Goal: Find specific page/section: Find specific page/section

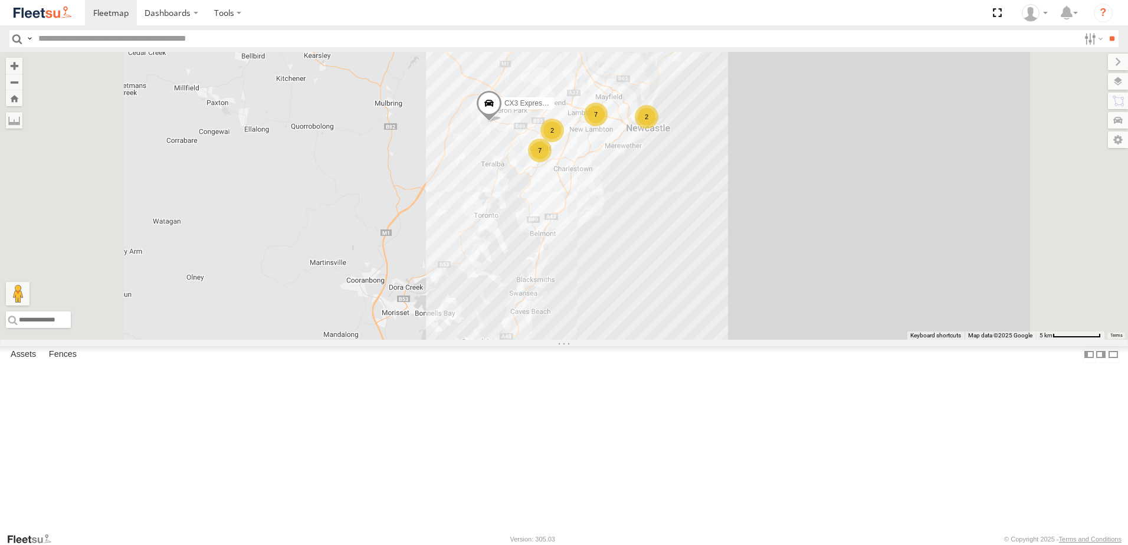
drag, startPoint x: 730, startPoint y: 256, endPoint x: 708, endPoint y: 340, distance: 86.4
click at [707, 340] on div "BX1 Express Ute B2 Timber Truck CX3 Express Ute BX2 Express Ute BX3 Express Ute…" at bounding box center [564, 196] width 1128 height 288
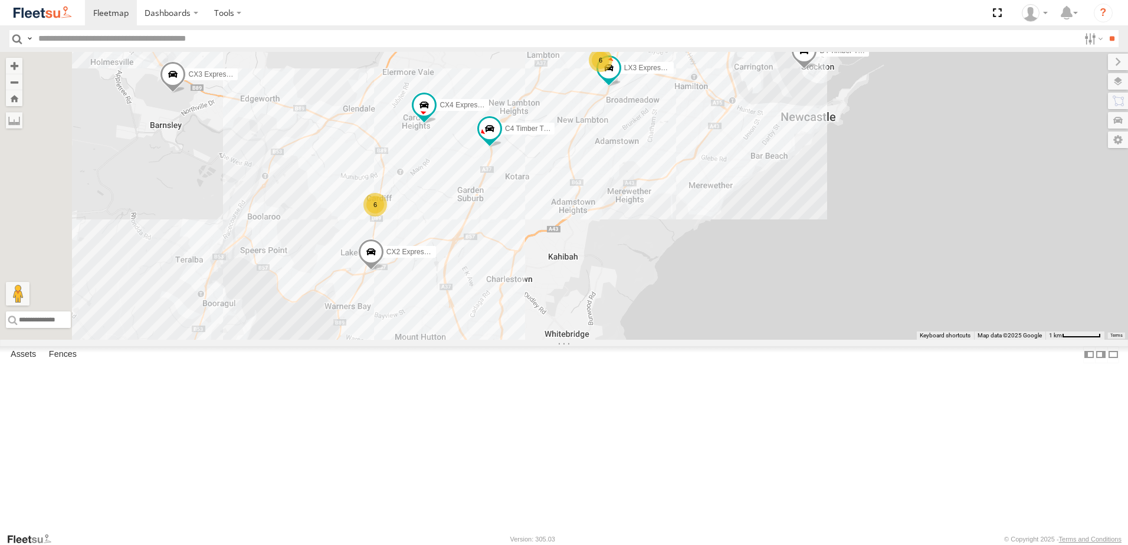
drag, startPoint x: 619, startPoint y: 370, endPoint x: 649, endPoint y: 342, distance: 41.3
click at [649, 340] on div "BX1 Express Ute B2 Timber Truck CX3 Express Ute BX2 Express Ute BX3 Express Ute…" at bounding box center [564, 196] width 1128 height 288
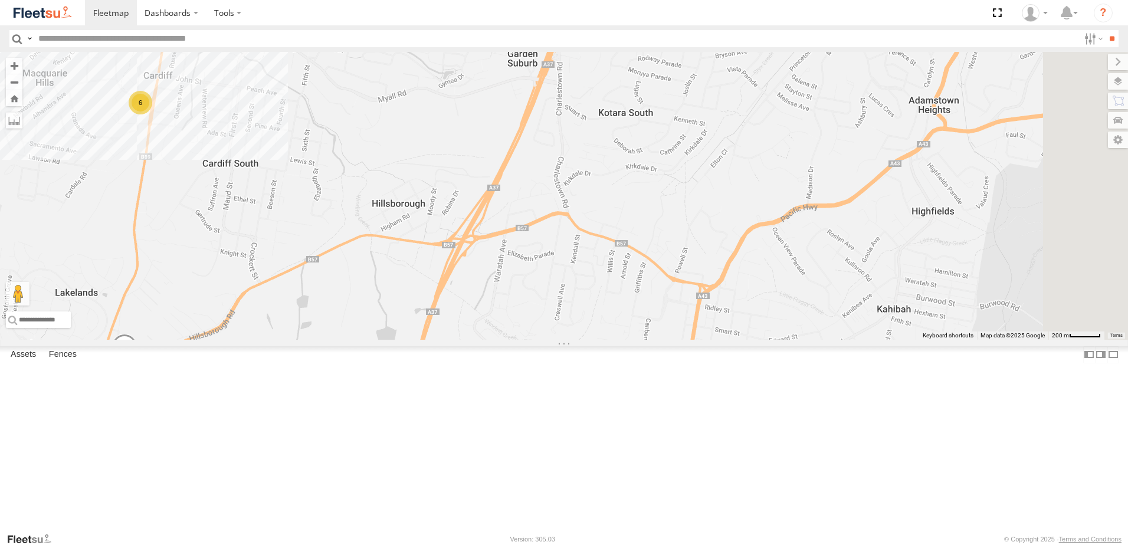
drag, startPoint x: 600, startPoint y: 331, endPoint x: 577, endPoint y: 390, distance: 63.5
click at [566, 340] on div "BX1 Express Ute B2 Timber Truck CX3 Express Ute BX2 Express Ute BX3 Express Ute…" at bounding box center [564, 196] width 1128 height 288
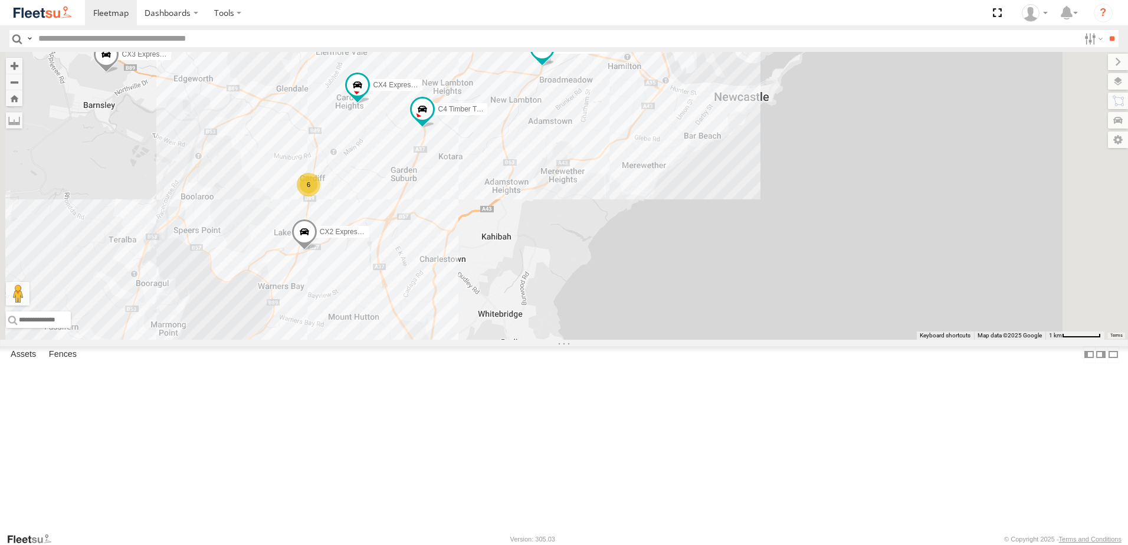
drag, startPoint x: 687, startPoint y: 350, endPoint x: 613, endPoint y: 322, distance: 79.0
click at [613, 322] on div "BX1 Express Ute B2 Timber Truck CX3 Express Ute BX2 Express Ute BX3 Express Ute…" at bounding box center [564, 196] width 1128 height 288
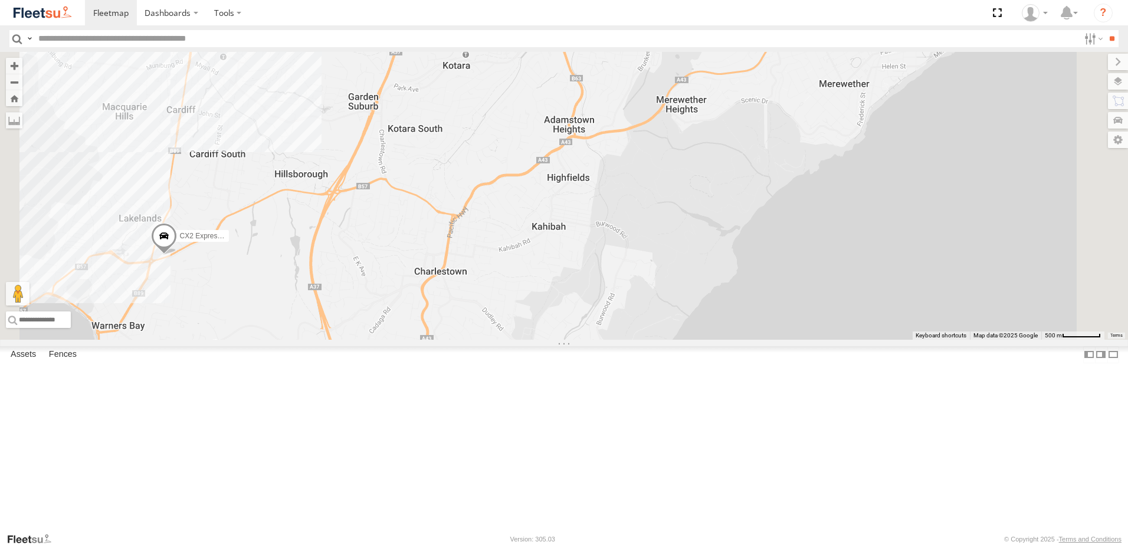
drag, startPoint x: 567, startPoint y: 350, endPoint x: 715, endPoint y: 346, distance: 148.1
click at [680, 340] on div "BX1 Express Ute B2 Timber Truck CX3 Express Ute BX2 Express Ute BX3 Express Ute…" at bounding box center [564, 196] width 1128 height 288
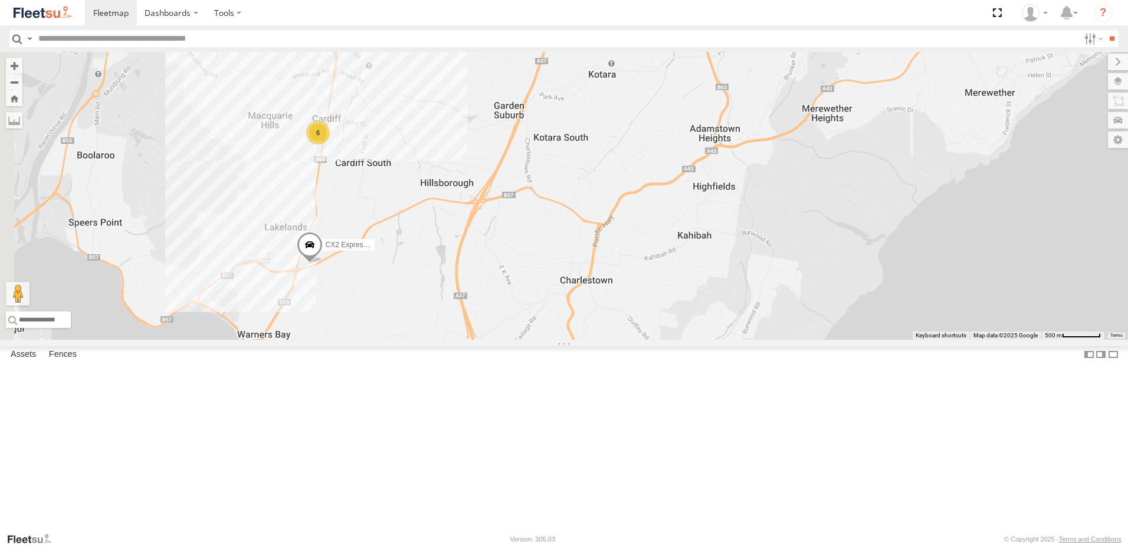
drag, startPoint x: 613, startPoint y: 297, endPoint x: 590, endPoint y: 383, distance: 88.6
click at [597, 340] on div "BX1 Express Ute B2 Timber Truck CX3 Express Ute BX2 Express Ute BX3 Express Ute…" at bounding box center [564, 196] width 1128 height 288
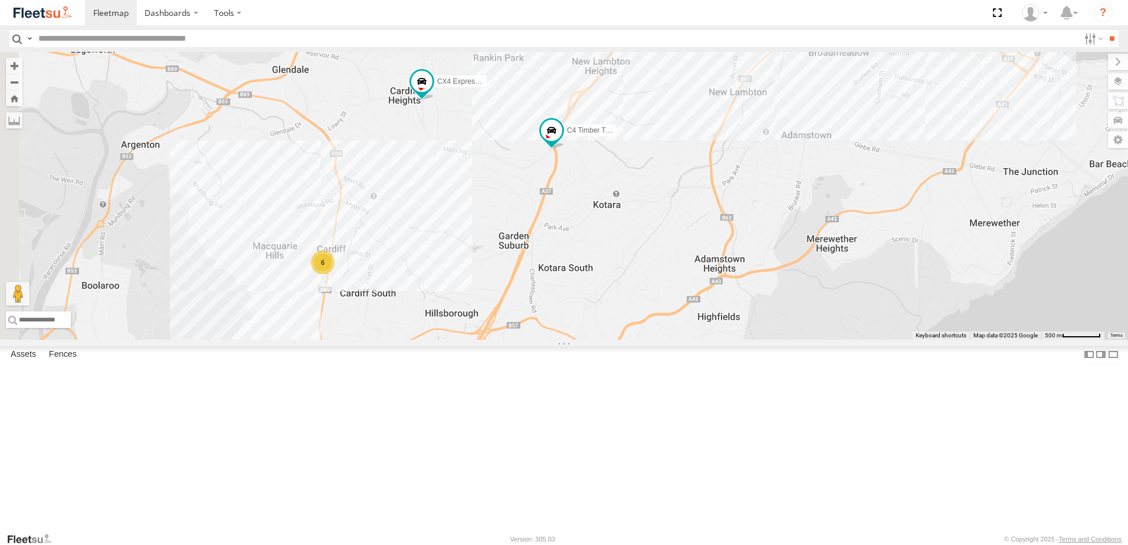
drag, startPoint x: 539, startPoint y: 344, endPoint x: 569, endPoint y: 352, distance: 30.5
click at [569, 340] on div "BX1 Express Ute B2 Timber Truck CX3 Express Ute BX2 Express Ute BX3 Express Ute…" at bounding box center [564, 196] width 1128 height 288
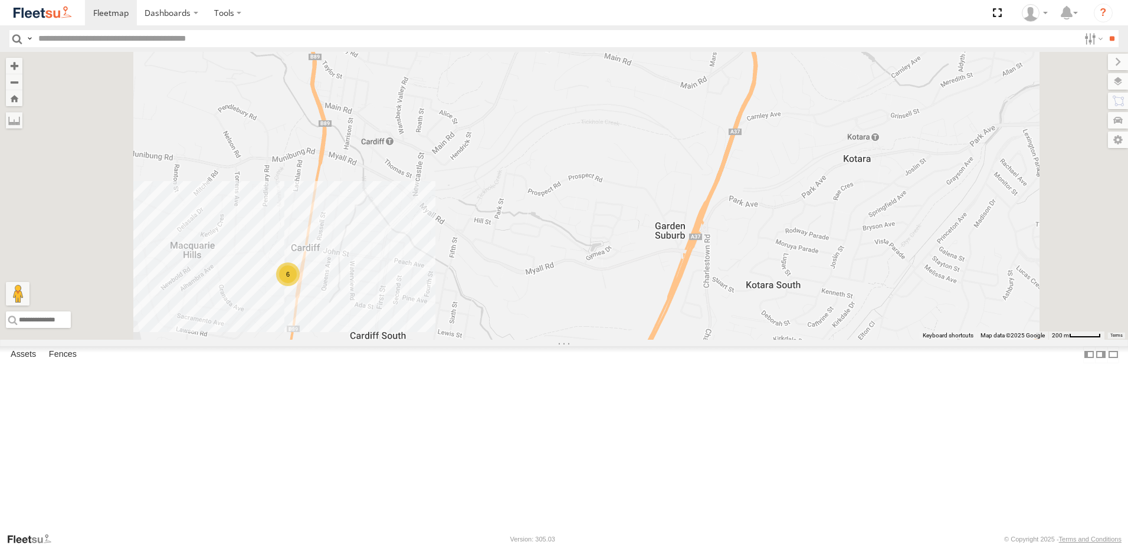
drag, startPoint x: 554, startPoint y: 367, endPoint x: 654, endPoint y: 304, distance: 118.2
click at [638, 340] on div "BX1 Express Ute B2 Timber Truck CX3 Express Ute BX2 Express Ute BX3 Express Ute…" at bounding box center [564, 196] width 1128 height 288
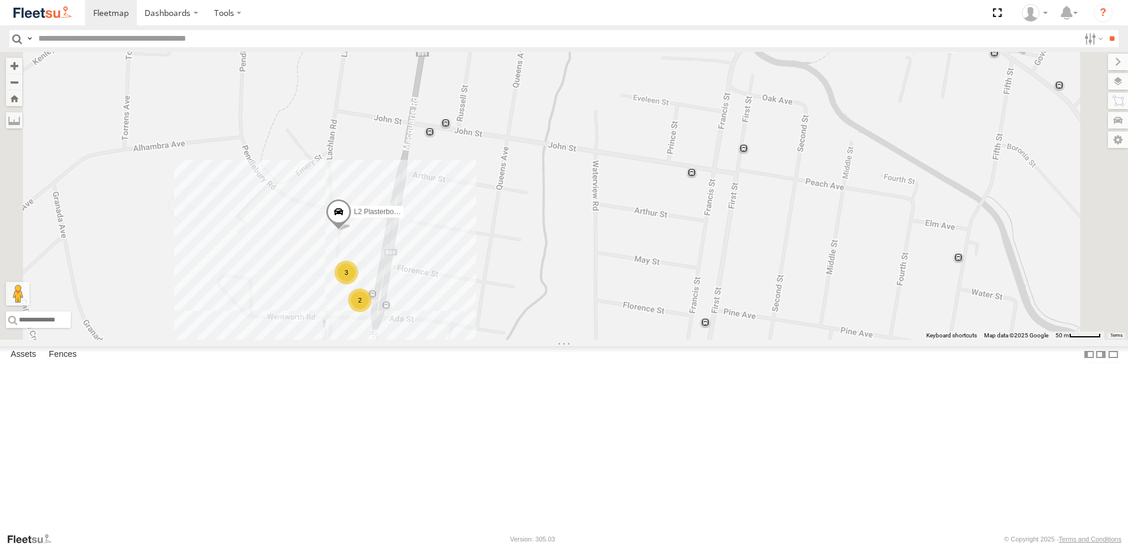
drag, startPoint x: 563, startPoint y: 334, endPoint x: 615, endPoint y: 312, distance: 56.3
click at [611, 315] on div "BX1 Express Ute B2 Timber Truck CX3 Express Ute BX2 Express Ute BX3 Express Ute…" at bounding box center [564, 196] width 1128 height 288
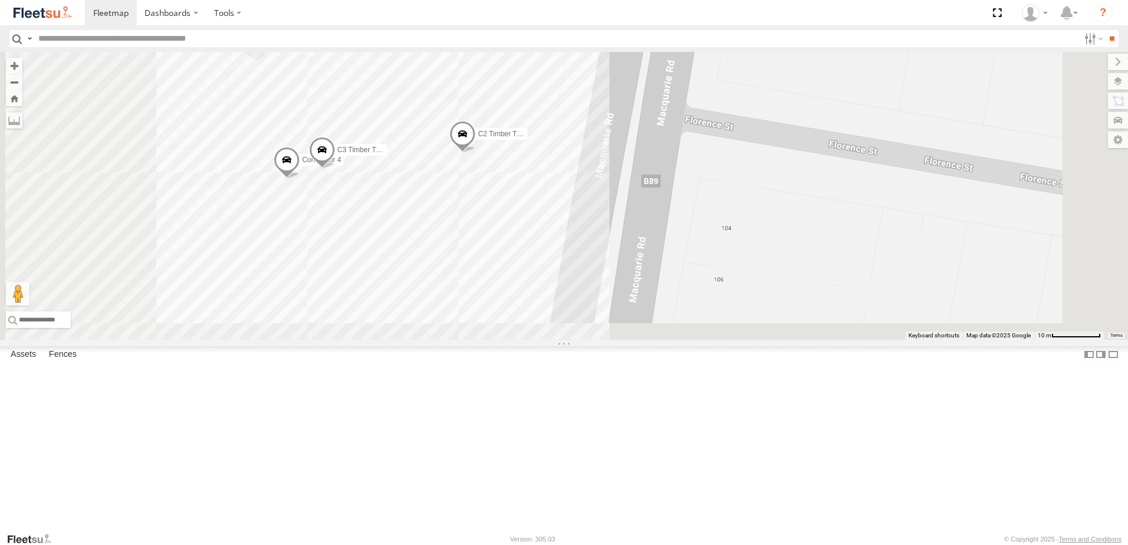
drag, startPoint x: 591, startPoint y: 317, endPoint x: 711, endPoint y: 97, distance: 251.3
click at [709, 100] on div "BX1 Express Ute B2 Timber Truck CX3 Express Ute BX2 Express Ute BX3 Express Ute…" at bounding box center [564, 196] width 1128 height 288
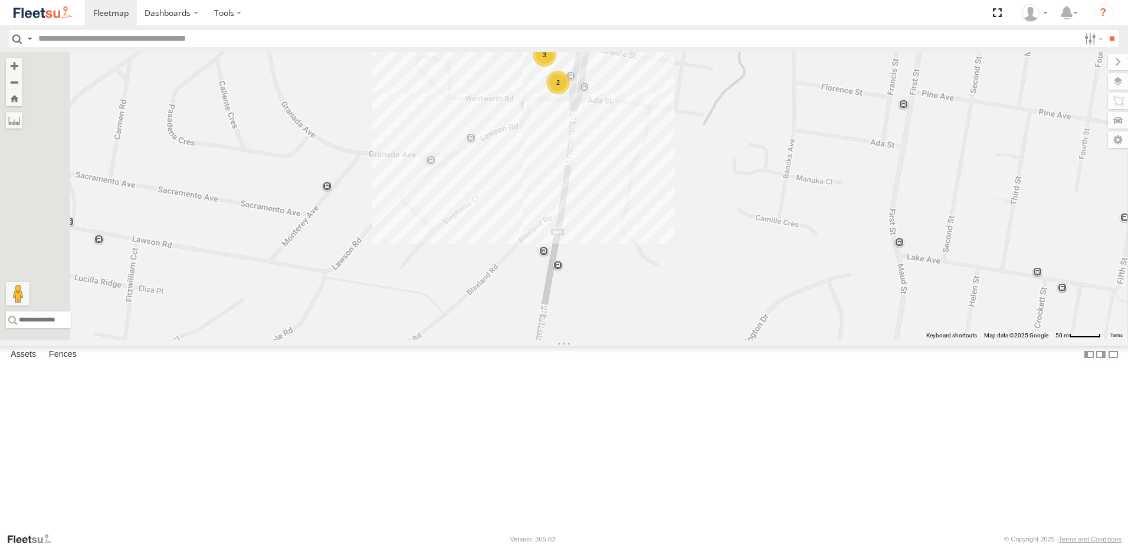
drag, startPoint x: 707, startPoint y: 300, endPoint x: 377, endPoint y: 75, distance: 398.7
click at [656, 326] on div "BX1 Express Ute B2 Timber Truck CX3 Express Ute BX2 Express Ute BX3 Express Ute…" at bounding box center [564, 196] width 1128 height 288
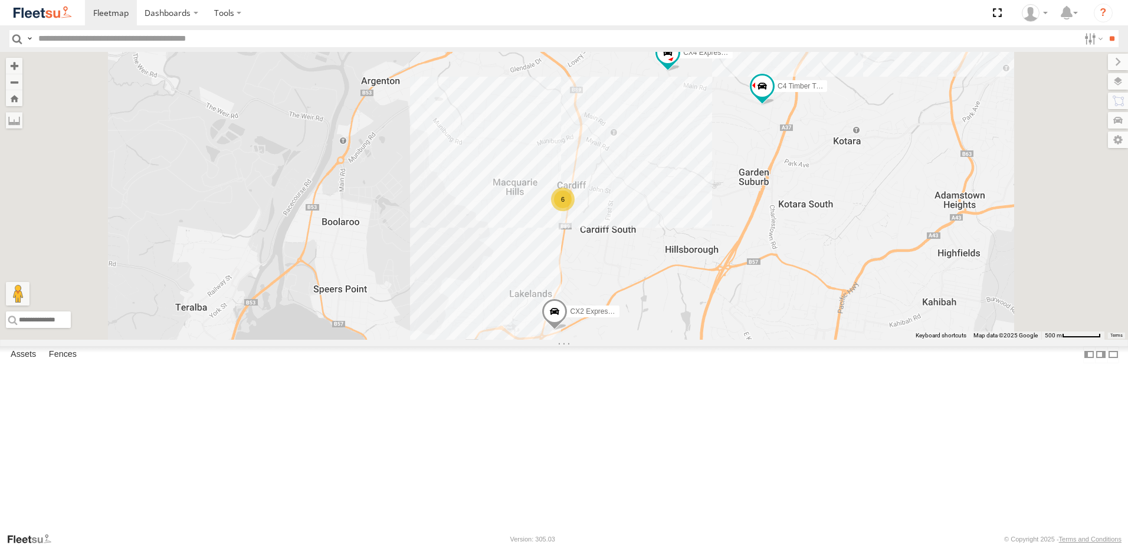
drag, startPoint x: 759, startPoint y: 363, endPoint x: 687, endPoint y: 255, distance: 130.2
click at [688, 257] on div "BX1 Express Ute B2 Timber Truck CX3 Express Ute BX2 Express Ute BX3 Express Ute…" at bounding box center [564, 196] width 1128 height 288
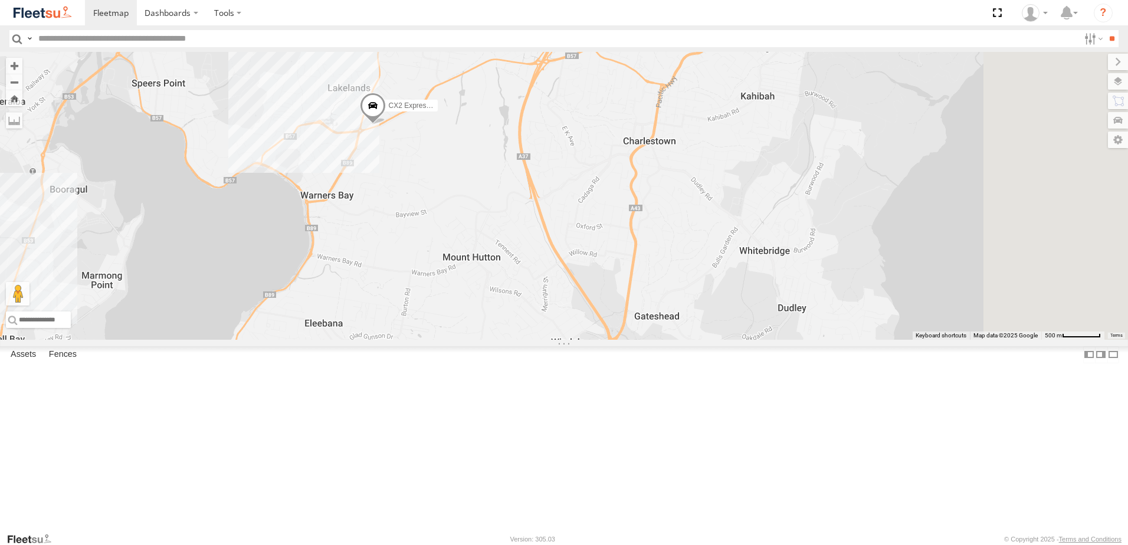
drag, startPoint x: 785, startPoint y: 366, endPoint x: 668, endPoint y: 252, distance: 163.5
click at [668, 254] on div "BX1 Express Ute B2 Timber Truck CX3 Express Ute BX2 Express Ute BX3 Express Ute…" at bounding box center [564, 196] width 1128 height 288
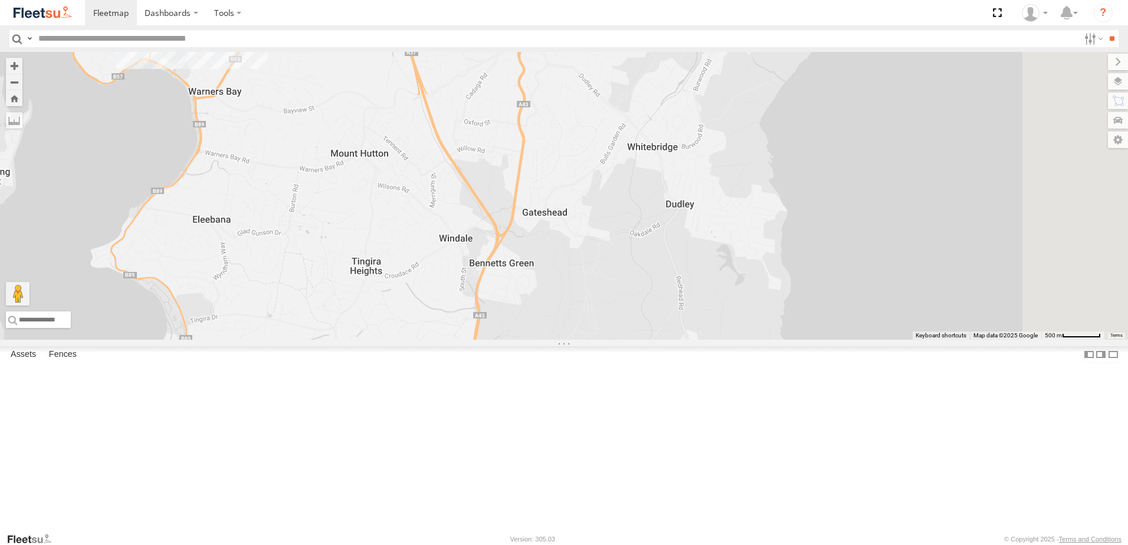
drag, startPoint x: 563, startPoint y: 226, endPoint x: 662, endPoint y: 394, distance: 194.6
click at [662, 340] on div "BX1 Express Ute B2 Timber Truck CX3 Express Ute BX2 Express Ute BX3 Express Ute…" at bounding box center [564, 196] width 1128 height 288
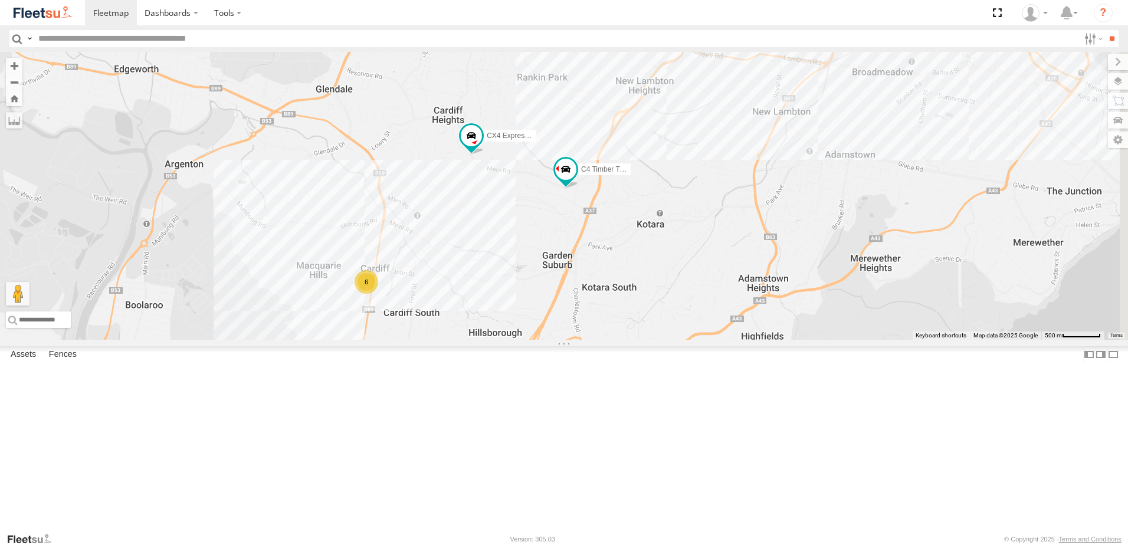
drag, startPoint x: 766, startPoint y: 350, endPoint x: 625, endPoint y: 341, distance: 141.8
click at [625, 340] on div "BX1 Express Ute B2 Timber Truck CX3 Express Ute BX2 Express Ute BX3 Express Ute…" at bounding box center [564, 196] width 1128 height 288
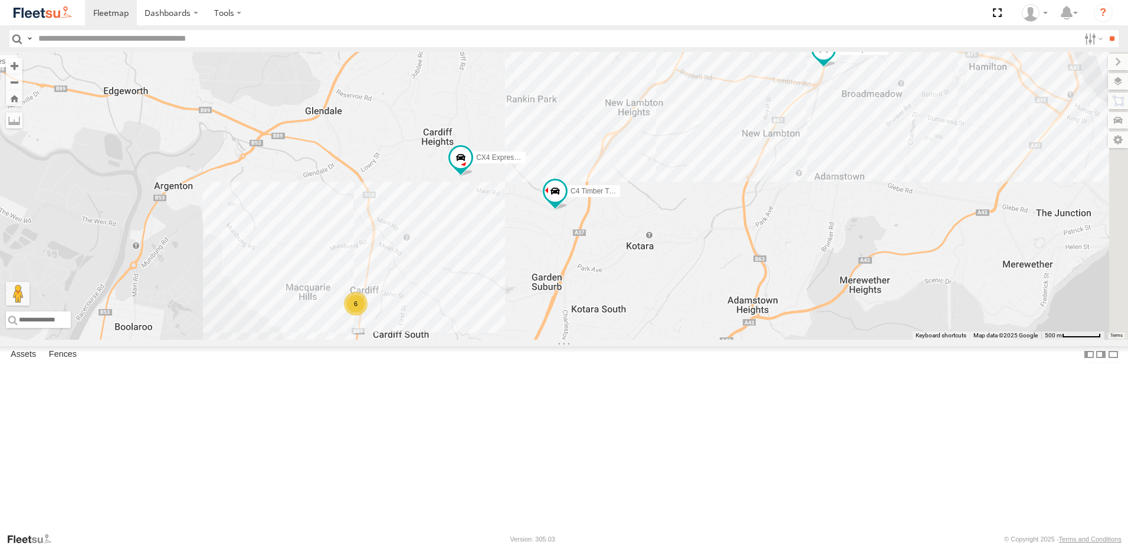
drag, startPoint x: 613, startPoint y: 331, endPoint x: 628, endPoint y: 336, distance: 15.5
click at [630, 340] on div "BX1 Express Ute B2 Timber Truck CX3 Express Ute BX2 Express Ute BX3 Express Ute…" at bounding box center [564, 196] width 1128 height 288
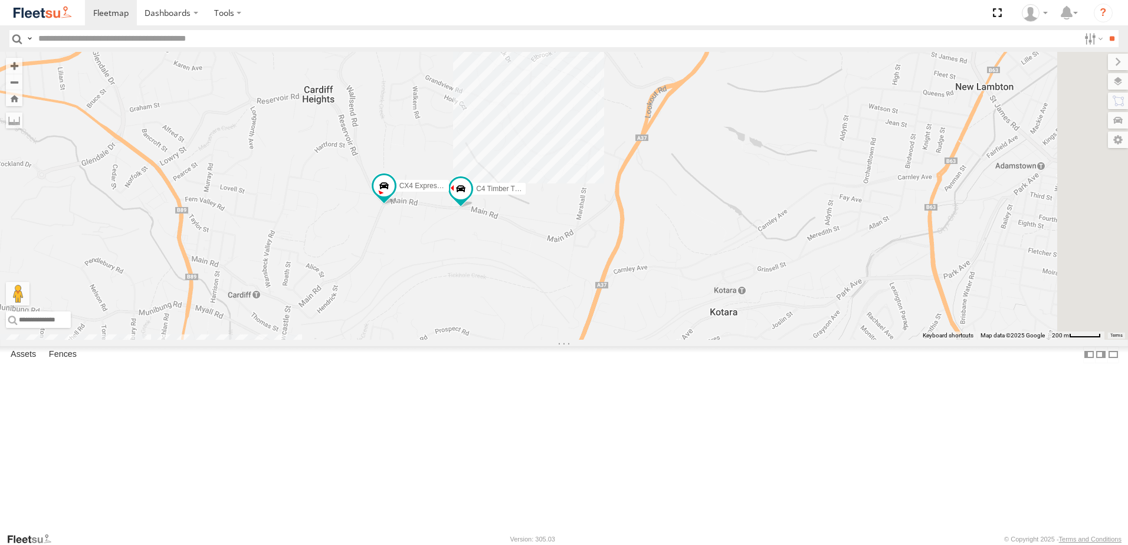
drag, startPoint x: 585, startPoint y: 362, endPoint x: 667, endPoint y: 340, distance: 84.8
click at [667, 340] on div "BX1 Express Ute B2 Timber Truck CX3 Express Ute BX2 Express Ute BX3 Express Ute…" at bounding box center [564, 196] width 1128 height 288
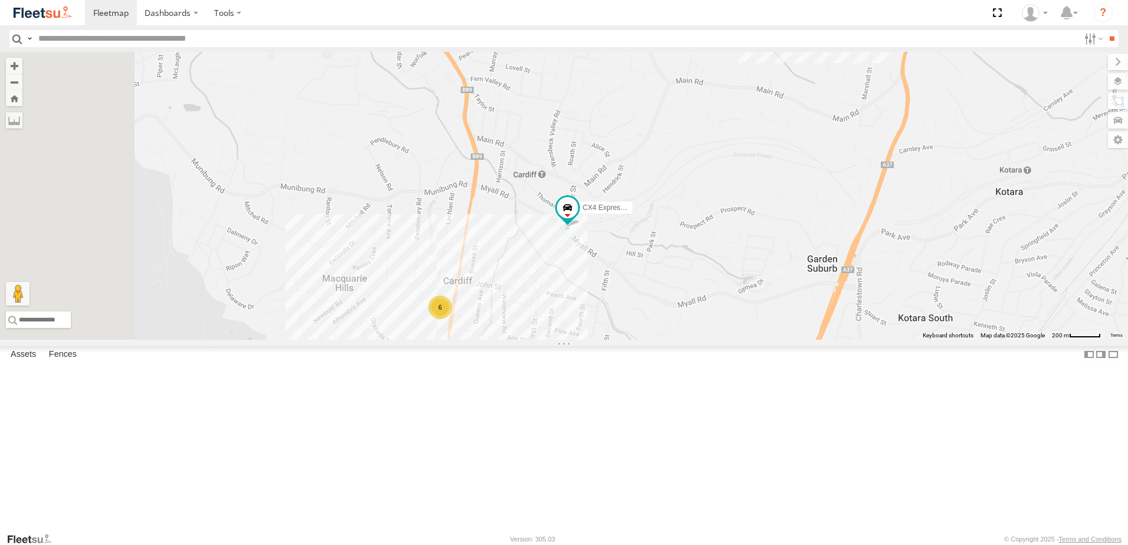
drag, startPoint x: 684, startPoint y: 341, endPoint x: 813, endPoint y: 117, distance: 257.9
click at [812, 126] on div "CX4 Express Ute C4 Timber Truck 6" at bounding box center [564, 196] width 1128 height 288
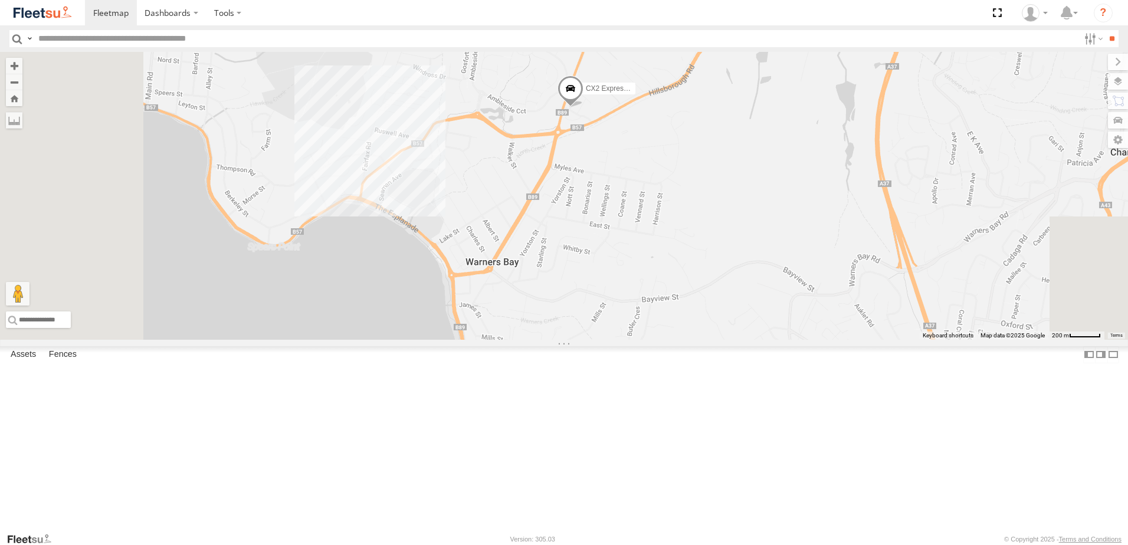
drag, startPoint x: 767, startPoint y: 280, endPoint x: 734, endPoint y: 340, distance: 69.1
click at [742, 340] on div "CX4 Express Ute C4 Timber Truck 6 CX2 Express Ute" at bounding box center [564, 196] width 1128 height 288
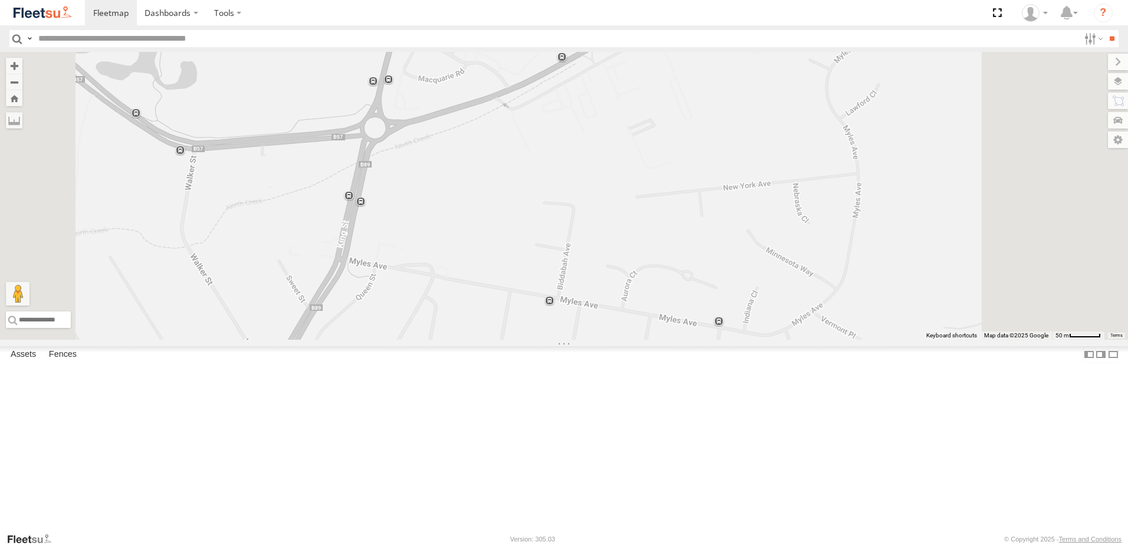
drag, startPoint x: 699, startPoint y: 310, endPoint x: 724, endPoint y: 323, distance: 28.0
click at [722, 324] on div "CX4 Express Ute C4 Timber Truck CX2 Express Ute" at bounding box center [564, 196] width 1128 height 288
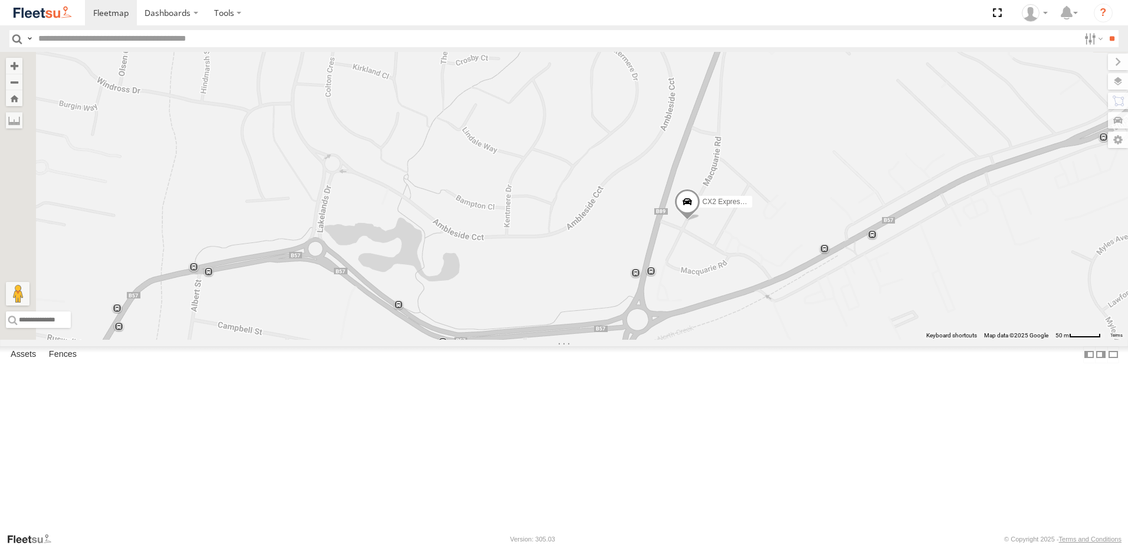
drag, startPoint x: 783, startPoint y: 288, endPoint x: 740, endPoint y: 295, distance: 43.6
click at [743, 296] on div "CX4 Express Ute C4 Timber Truck CX2 Express Ute" at bounding box center [564, 196] width 1128 height 288
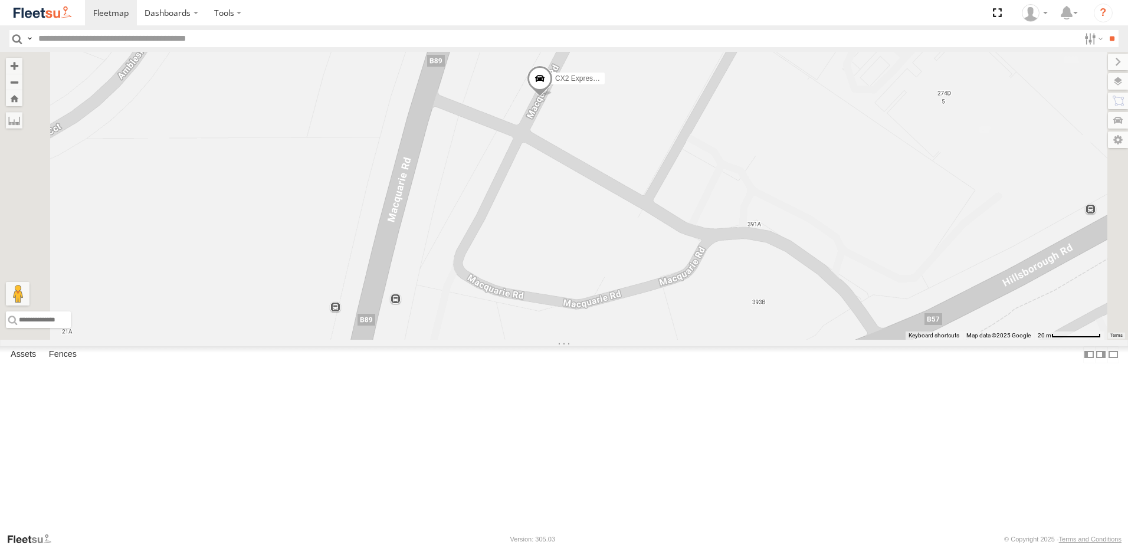
drag, startPoint x: 688, startPoint y: 312, endPoint x: 748, endPoint y: 208, distance: 119.7
click at [746, 209] on div "CX4 Express Ute C4 Timber Truck CX2 Express Ute" at bounding box center [564, 196] width 1128 height 288
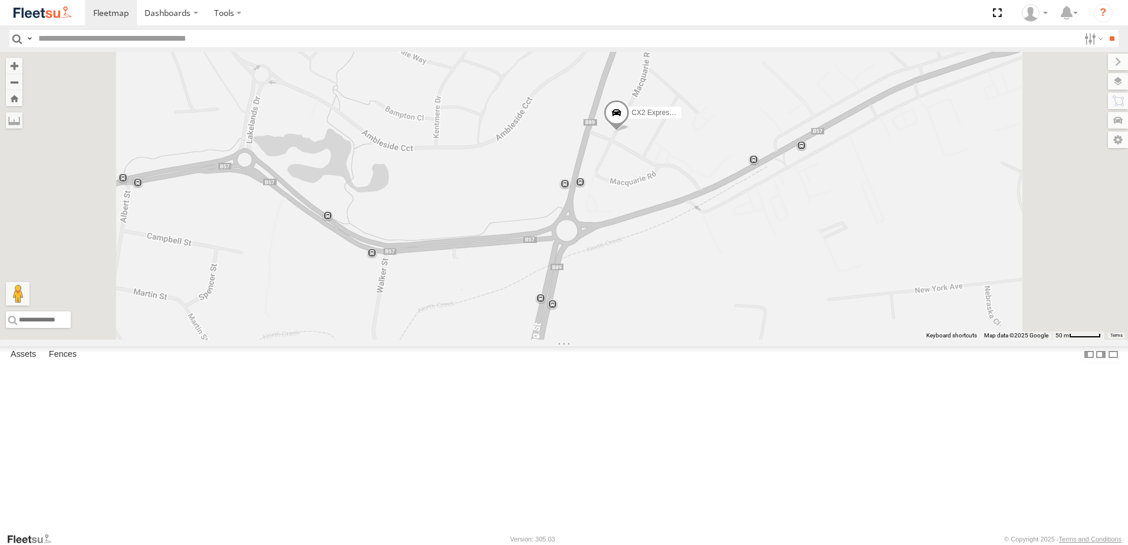
drag, startPoint x: 842, startPoint y: 239, endPoint x: 768, endPoint y: 367, distance: 148.0
click at [768, 340] on div "CX4 Express Ute C4 Timber Truck CX2 Express Ute" at bounding box center [564, 196] width 1128 height 288
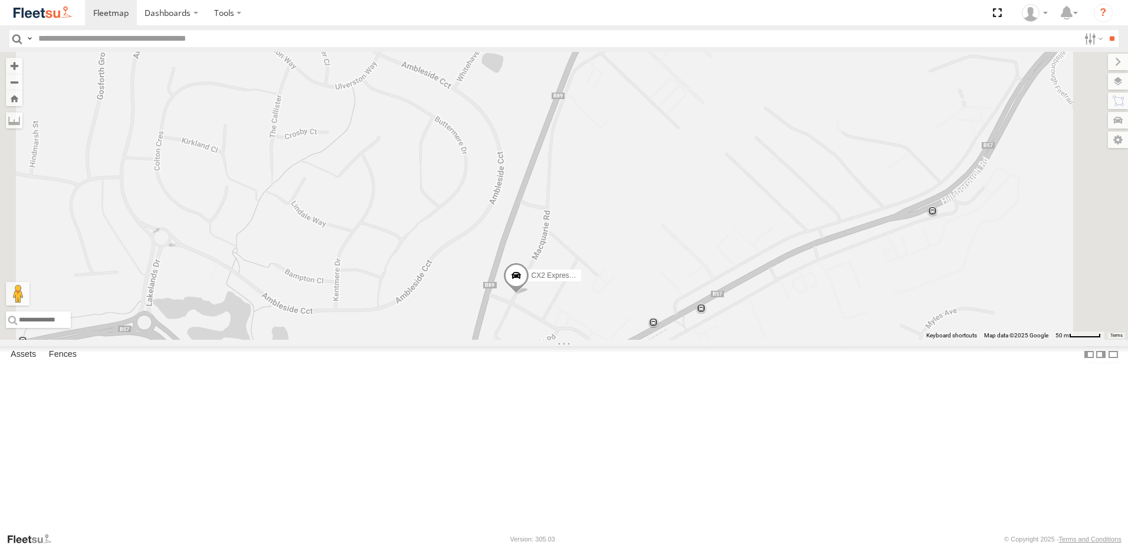
drag, startPoint x: 780, startPoint y: 383, endPoint x: 698, endPoint y: 307, distance: 111.9
click at [698, 307] on div "CX4 Express Ute C4 Timber Truck CX2 Express Ute" at bounding box center [564, 196] width 1128 height 288
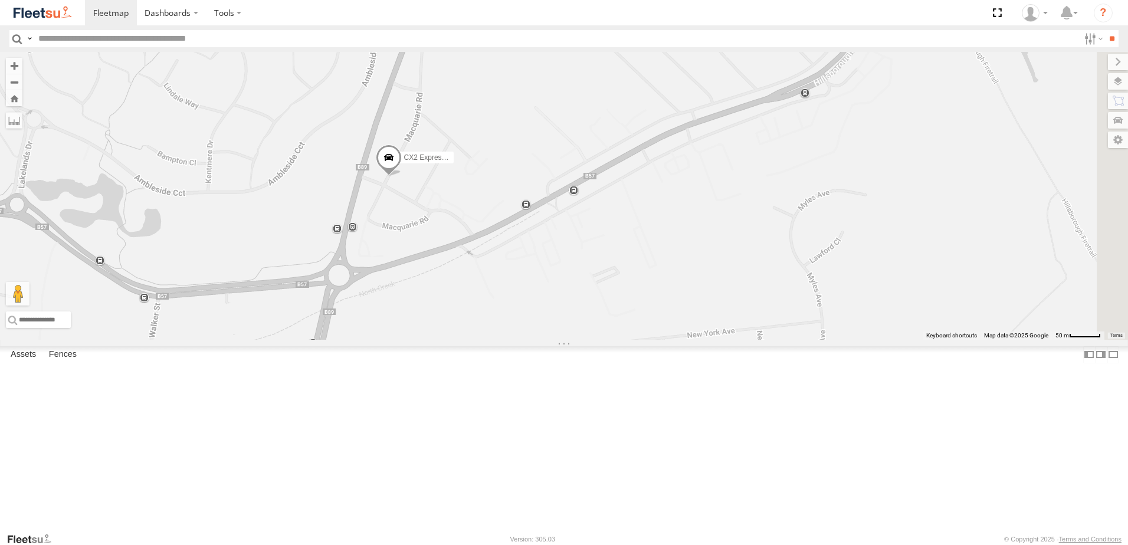
drag, startPoint x: 1030, startPoint y: 265, endPoint x: 591, endPoint y: 394, distance: 458.0
click at [591, 340] on div "CX4 Express Ute C4 Timber Truck CX2 Express Ute" at bounding box center [564, 196] width 1128 height 288
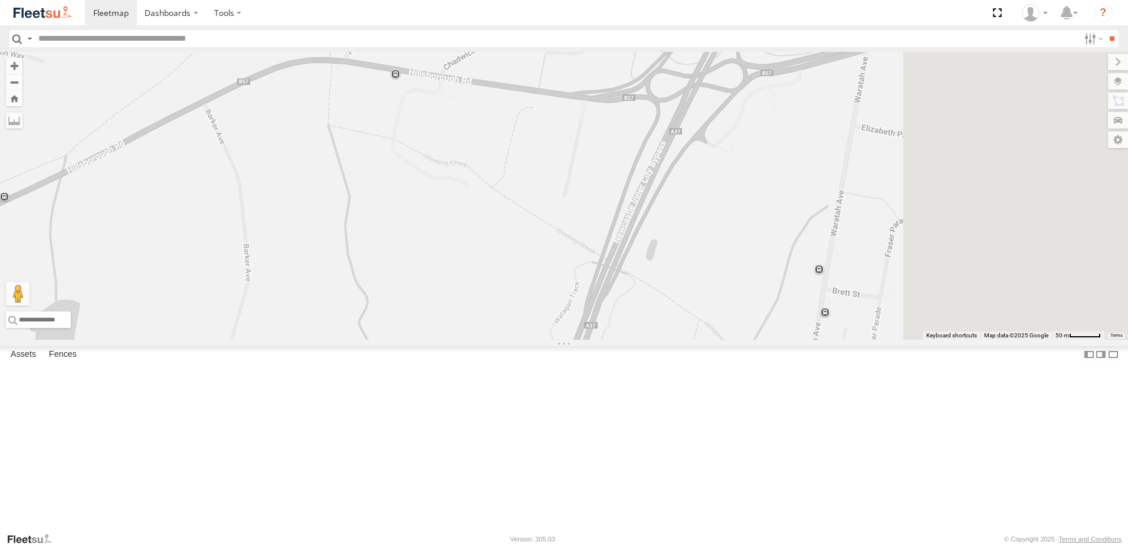
drag, startPoint x: 747, startPoint y: 298, endPoint x: 534, endPoint y: 362, distance: 222.1
click at [566, 340] on div "CX4 Express Ute C4 Timber Truck CX2 Express Ute" at bounding box center [564, 196] width 1128 height 288
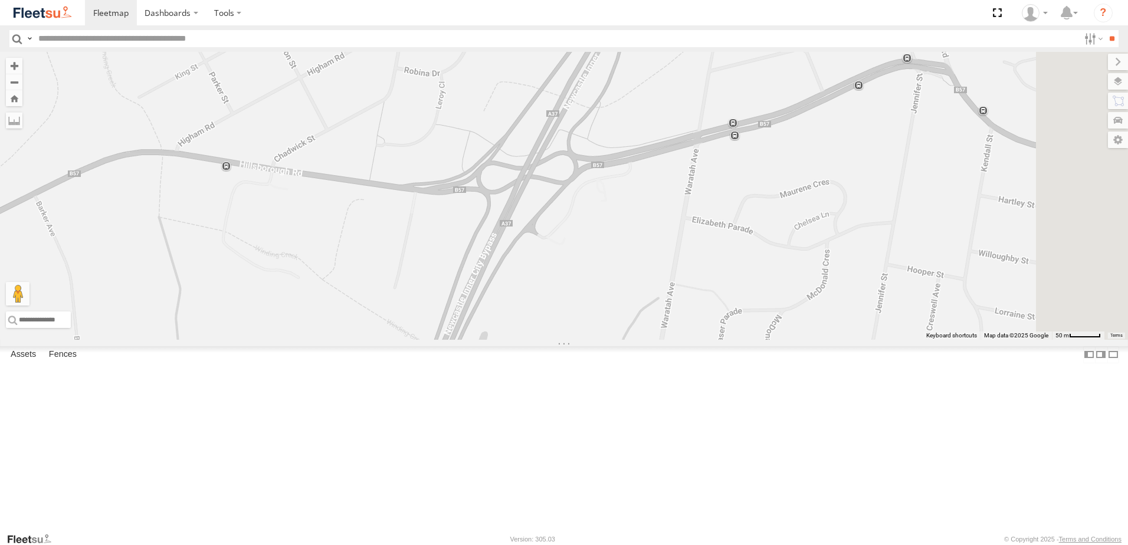
drag, startPoint x: 821, startPoint y: 367, endPoint x: 560, endPoint y: 332, distance: 263.6
click at [560, 332] on div "CX4 Express Ute C4 Timber Truck CX2 Express Ute" at bounding box center [564, 196] width 1128 height 288
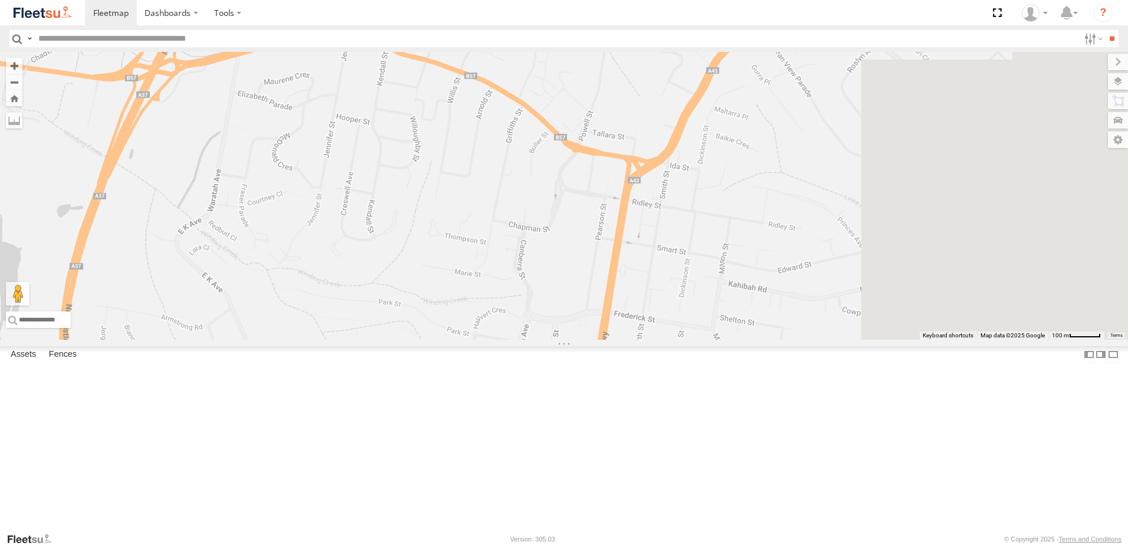
drag, startPoint x: 707, startPoint y: 442, endPoint x: 578, endPoint y: 323, distance: 175.7
click at [580, 323] on div "CX4 Express Ute C4 Timber Truck CX2 Express Ute" at bounding box center [564, 196] width 1128 height 288
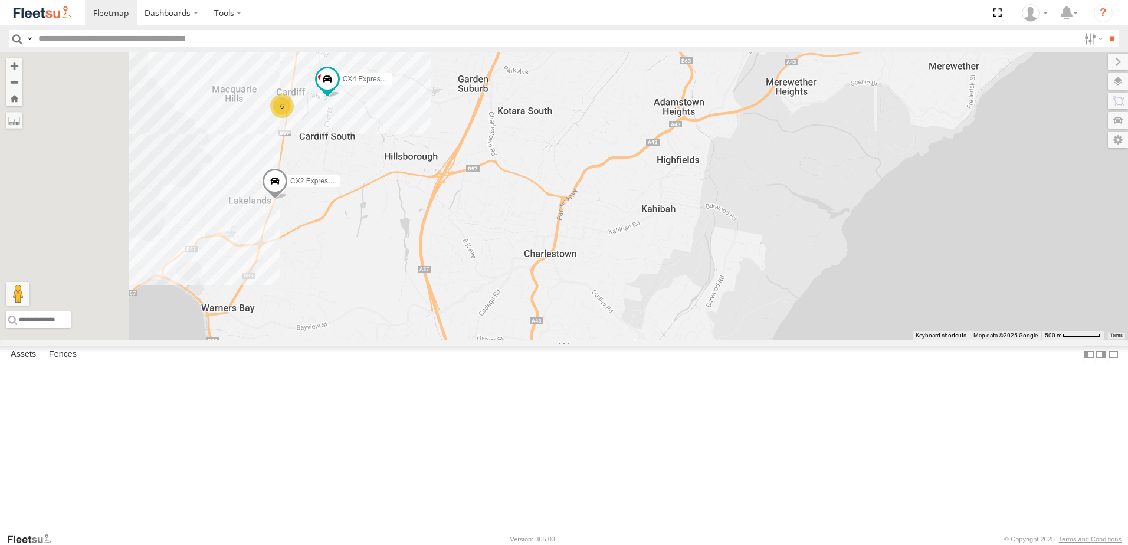
drag, startPoint x: 415, startPoint y: 294, endPoint x: 577, endPoint y: 298, distance: 162.2
click at [576, 299] on div "CX4 Express Ute C4 Timber Truck CX2 Express Ute 6" at bounding box center [564, 196] width 1128 height 288
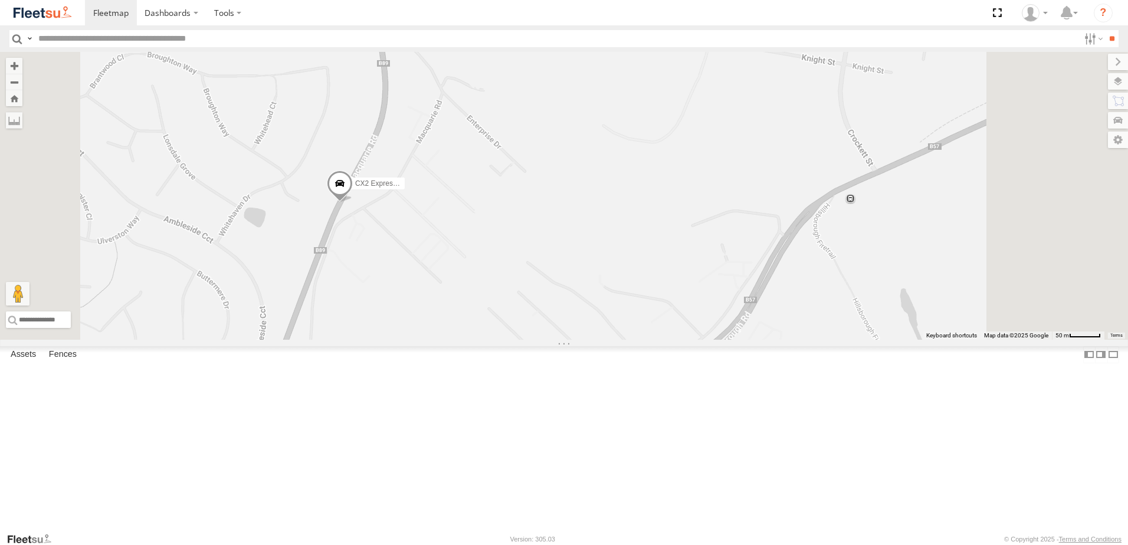
drag, startPoint x: 543, startPoint y: 306, endPoint x: 592, endPoint y: 337, distance: 58.9
click at [592, 337] on div "CX4 Express Ute C4 Timber Truck CX2 Express Ute" at bounding box center [564, 196] width 1128 height 288
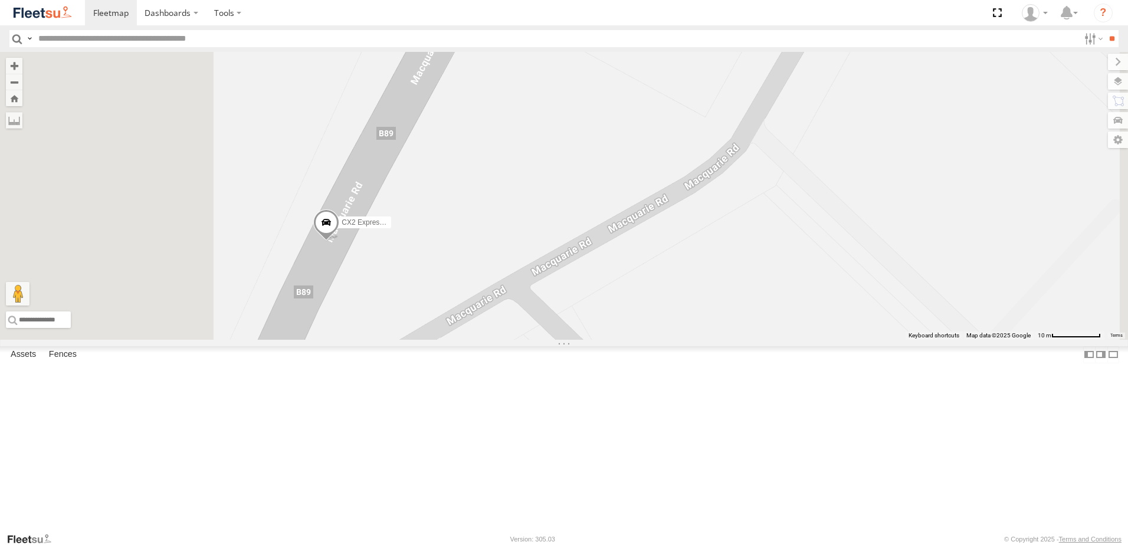
drag, startPoint x: 586, startPoint y: 339, endPoint x: 683, endPoint y: 235, distance: 141.9
click at [685, 233] on div "CX4 Express Ute C4 Timber Truck CX2 Express Ute" at bounding box center [564, 196] width 1128 height 288
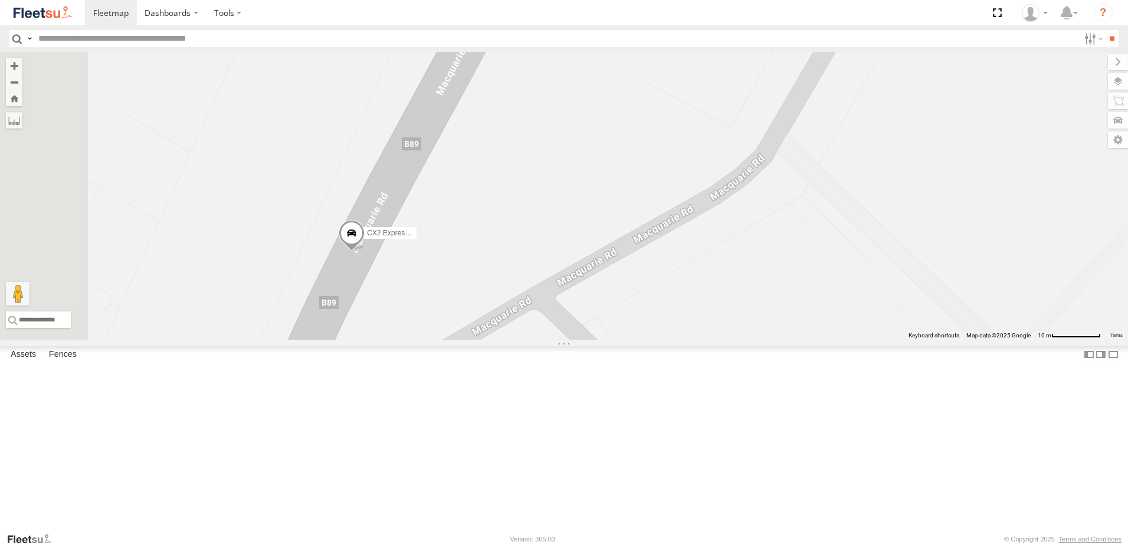
drag, startPoint x: 680, startPoint y: 339, endPoint x: 692, endPoint y: 350, distance: 16.3
click at [692, 340] on div "CX4 Express Ute C4 Timber Truck CX2 Express Ute" at bounding box center [564, 196] width 1128 height 288
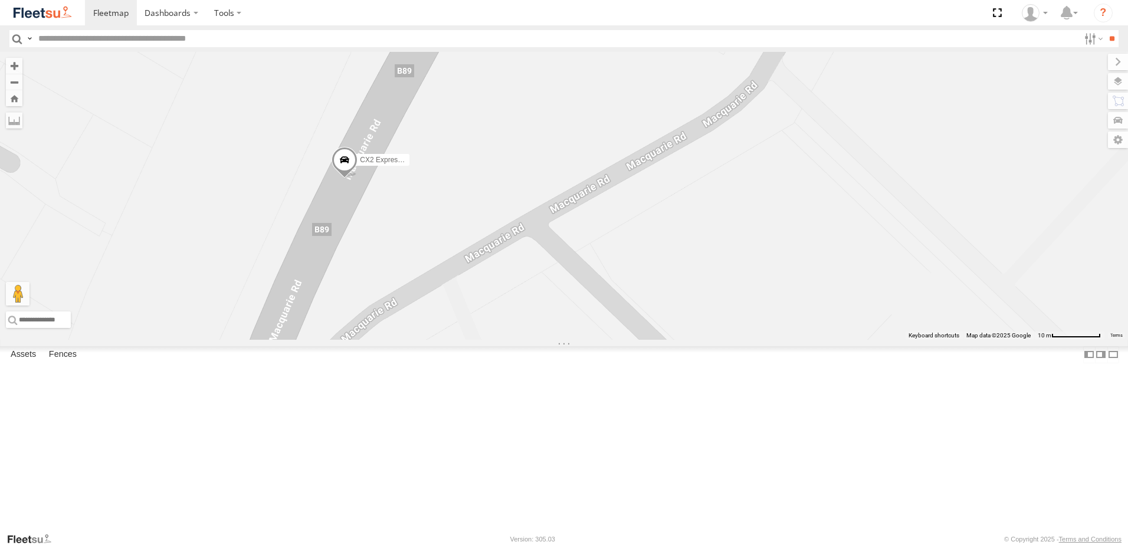
drag, startPoint x: 698, startPoint y: 414, endPoint x: 592, endPoint y: 219, distance: 221.4
click at [595, 228] on div "CX4 Express Ute C4 Timber Truck CX2 Express Ute" at bounding box center [564, 196] width 1128 height 288
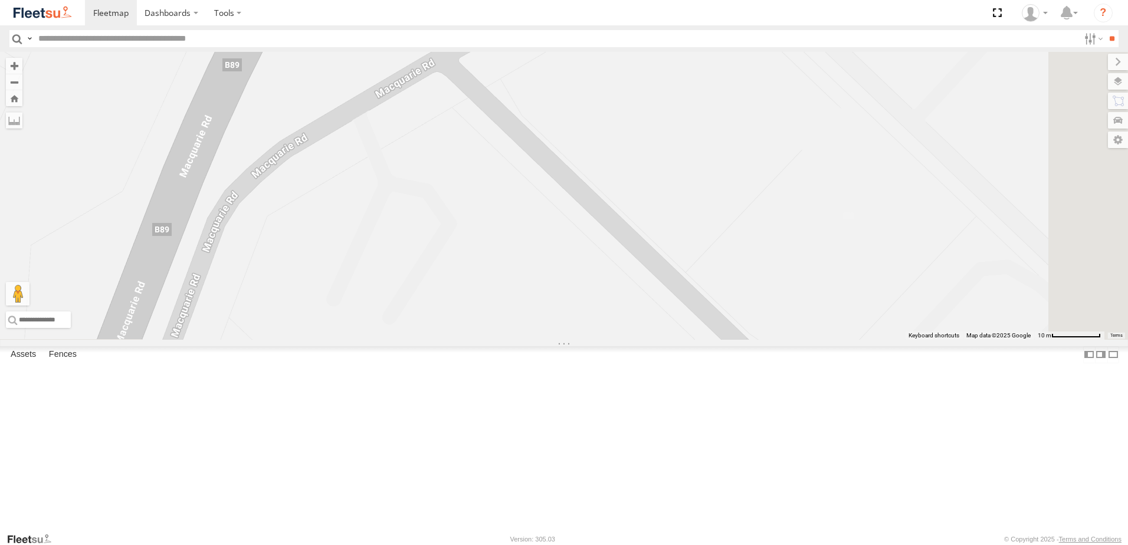
drag, startPoint x: 566, startPoint y: 235, endPoint x: 707, endPoint y: 323, distance: 165.6
click at [707, 323] on div "CX4 Express Ute C4 Timber Truck CX2 Express Ute" at bounding box center [564, 196] width 1128 height 288
